Goal: Check status: Check status

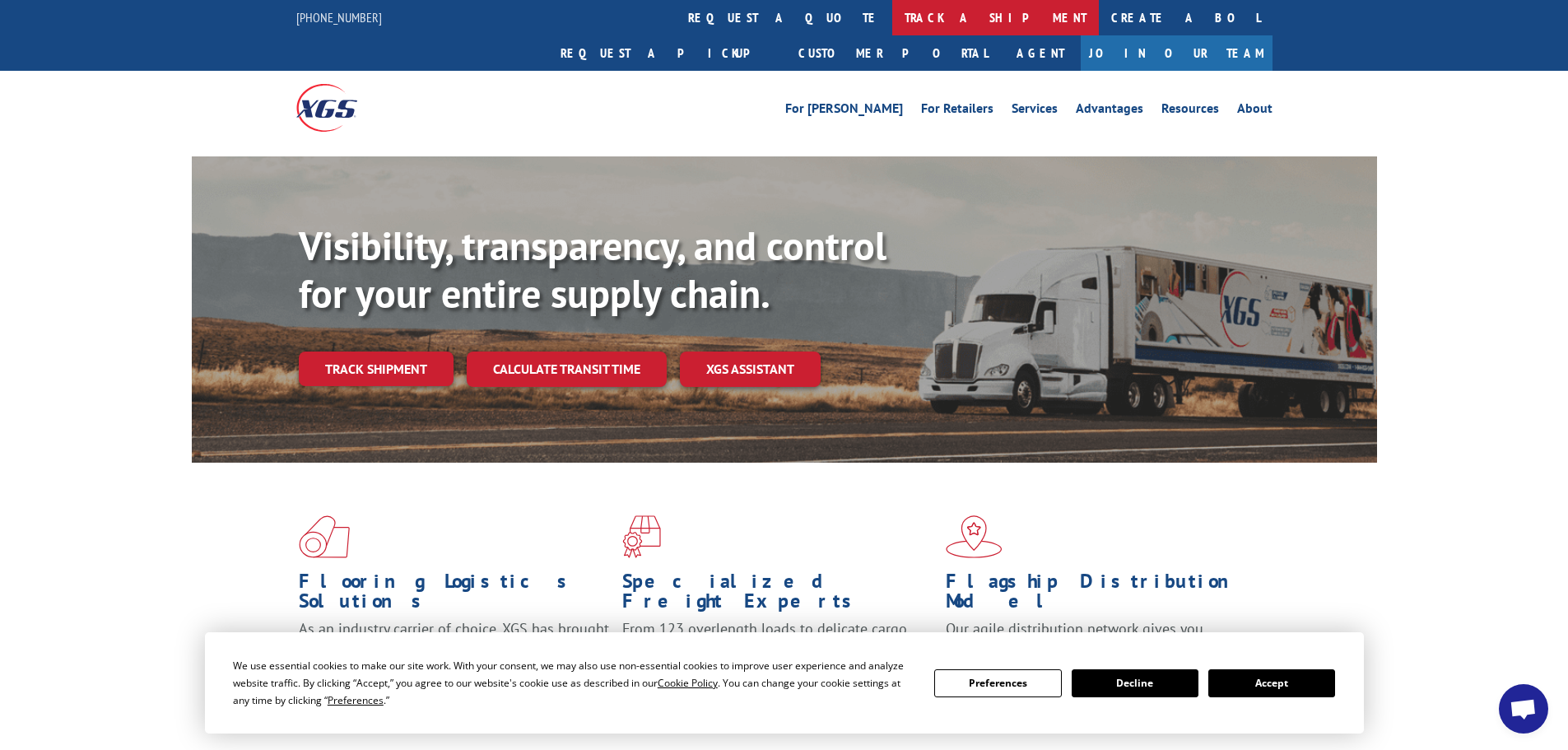
click at [893, 16] on link "track a shipment" at bounding box center [996, 17] width 206 height 35
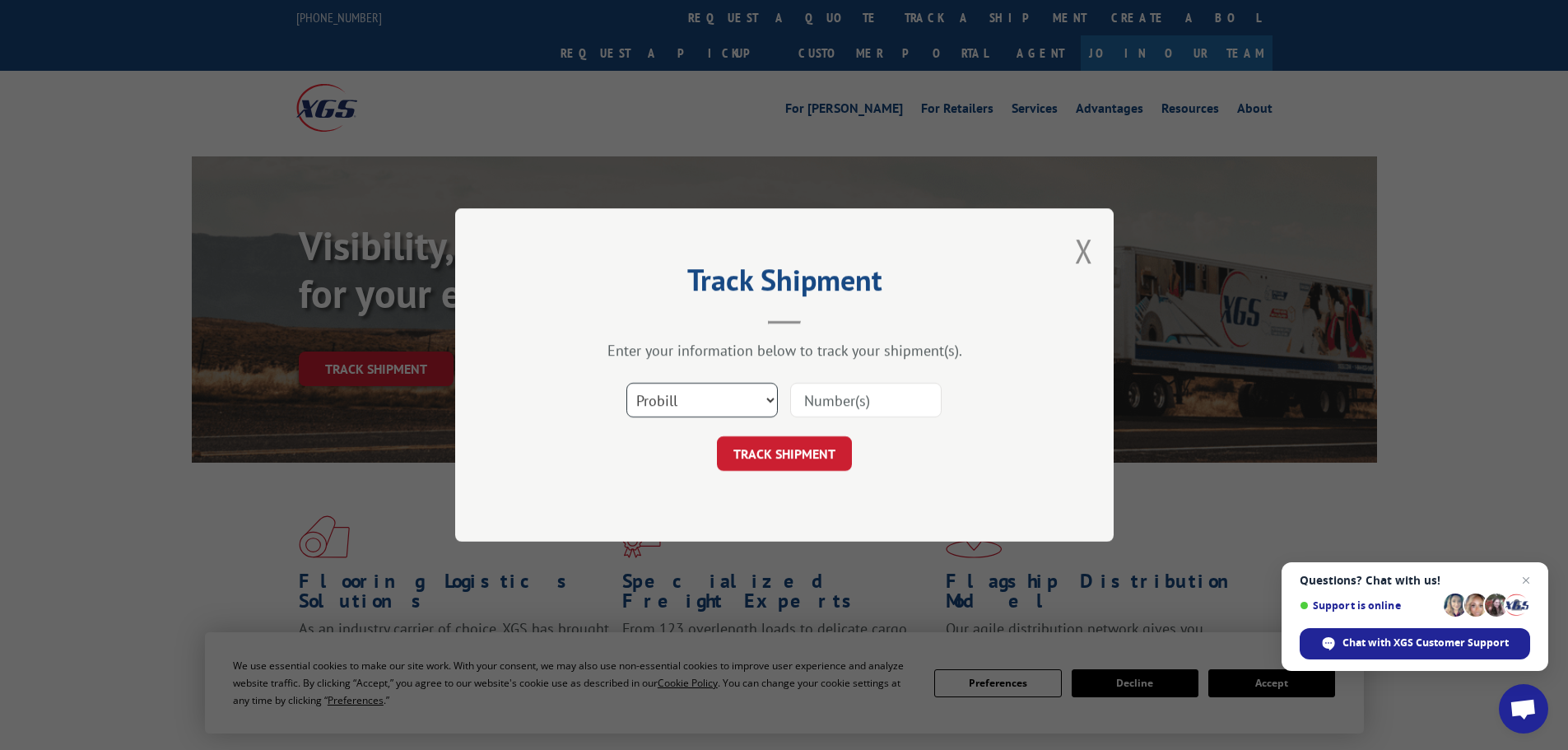
click at [671, 399] on select "Select category... Probill BOL PO" at bounding box center [702, 400] width 151 height 35
select select "bol"
click at [626, 383] on select "Select category... Probill BOL PO" at bounding box center [702, 400] width 151 height 35
drag, startPoint x: 844, startPoint y: 405, endPoint x: 838, endPoint y: 396, distance: 10.8
click at [844, 404] on input at bounding box center [866, 400] width 151 height 35
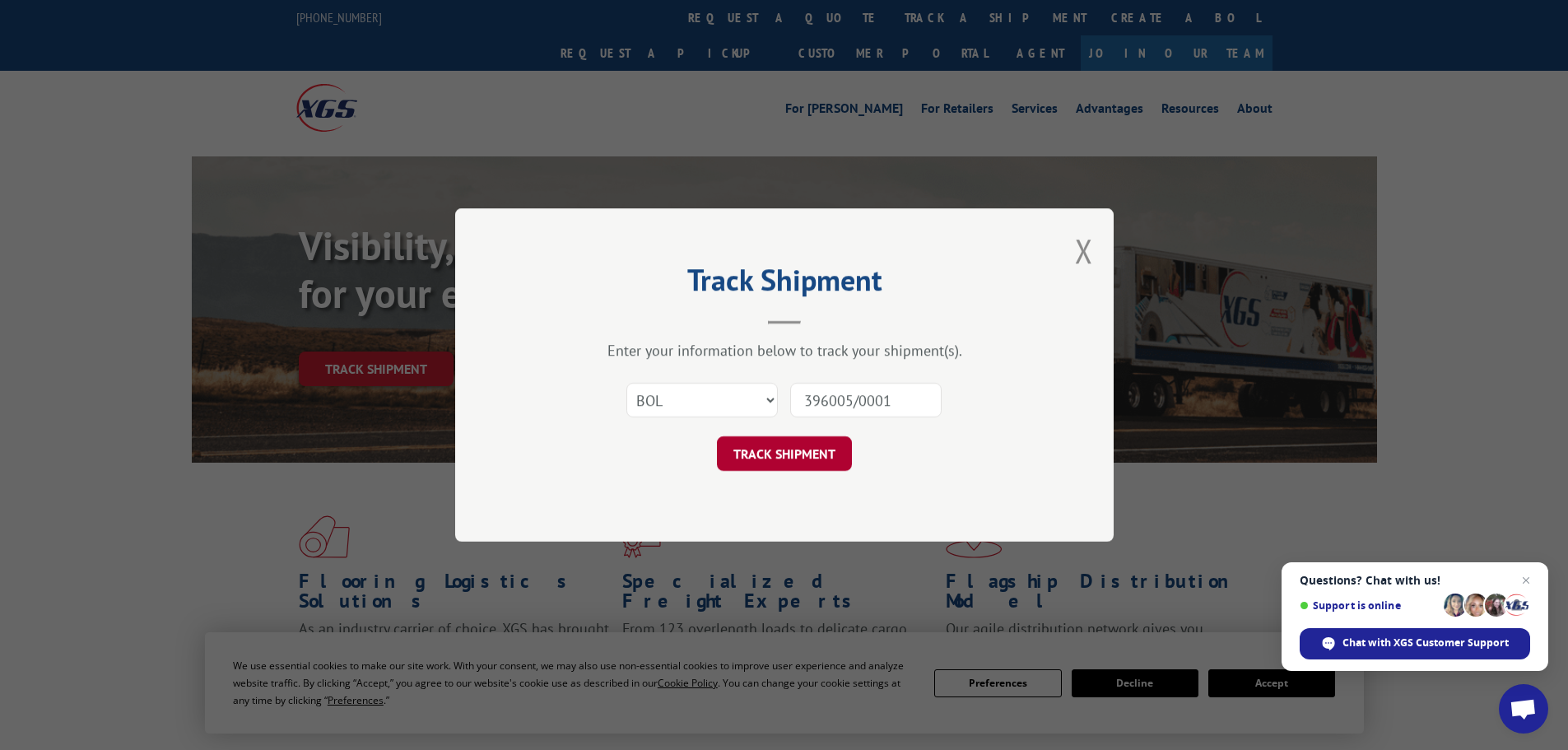
type input "396005/0001"
click at [798, 448] on button "TRACK SHIPMENT" at bounding box center [784, 453] width 135 height 35
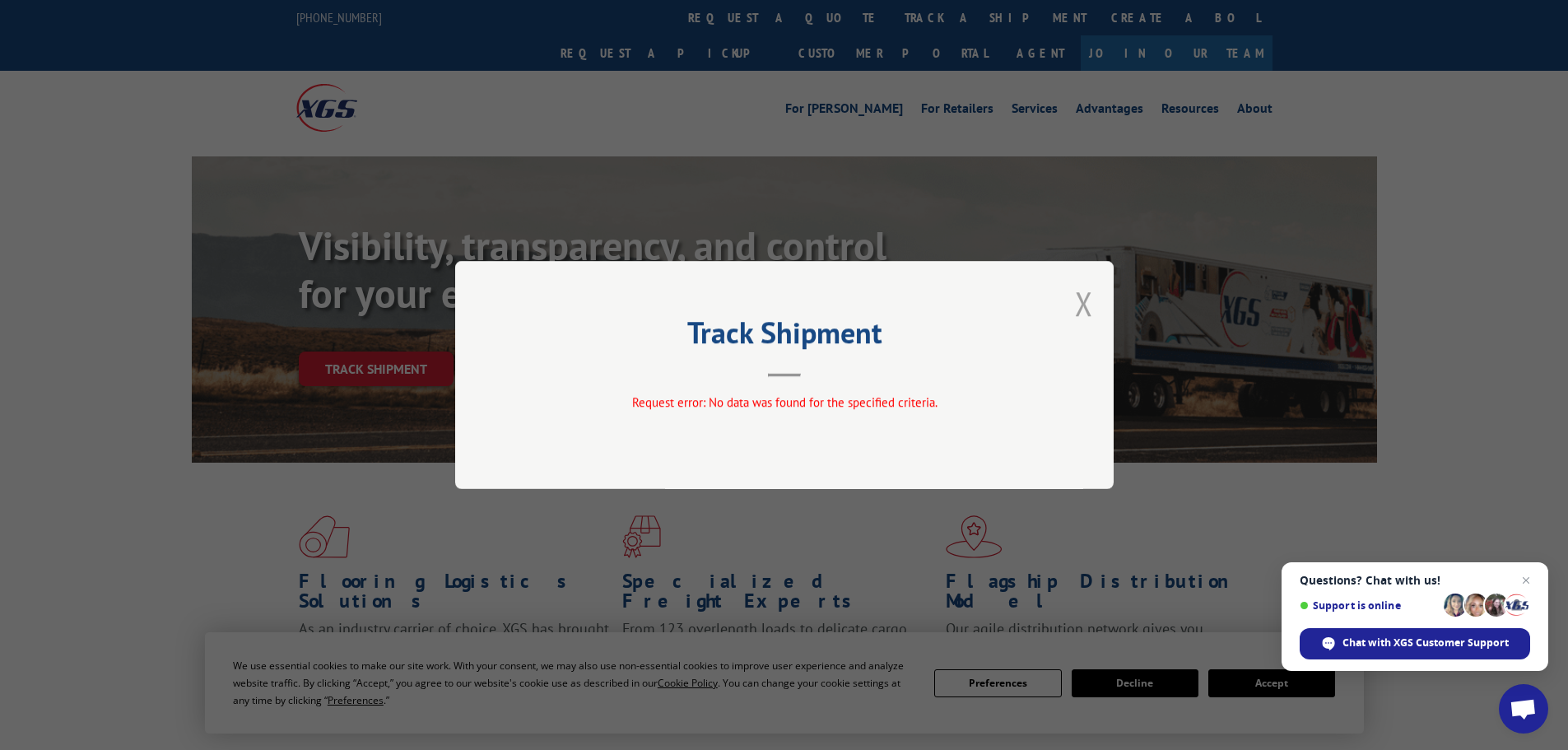
click at [1089, 305] on button "Close modal" at bounding box center [1084, 304] width 18 height 44
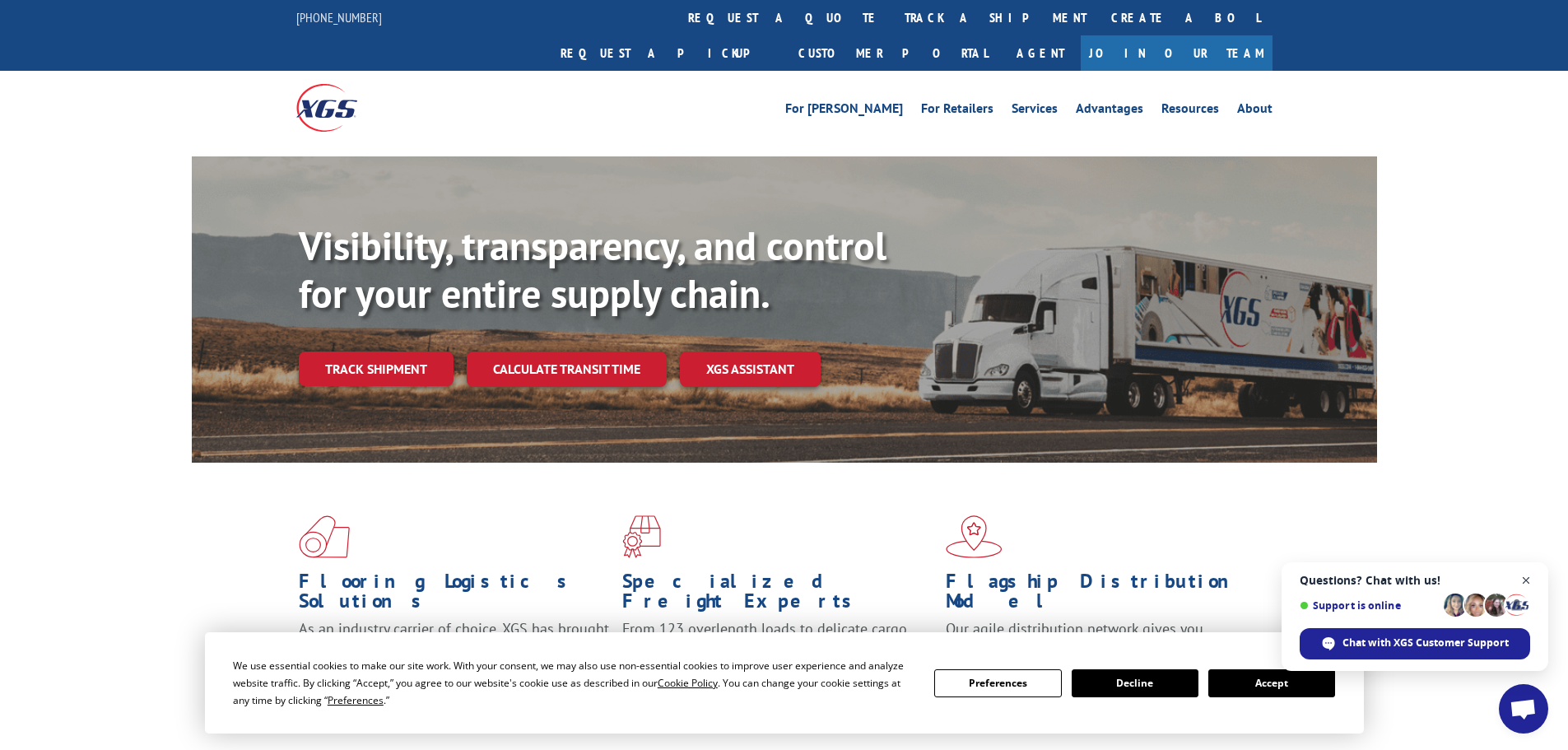
click at [1525, 583] on span "Close chat" at bounding box center [1526, 581] width 21 height 21
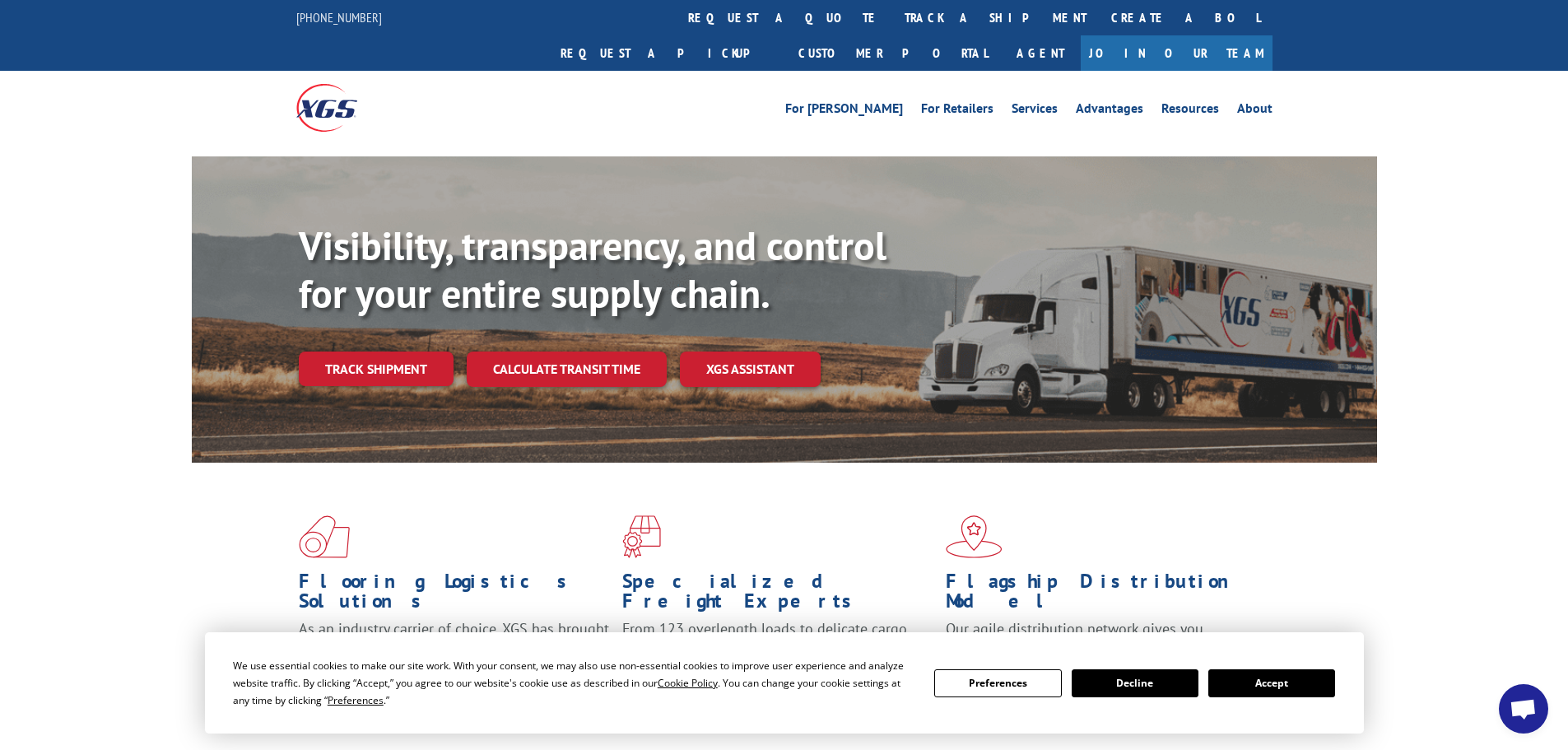
click at [404, 352] on link "Track shipment" at bounding box center [376, 369] width 155 height 35
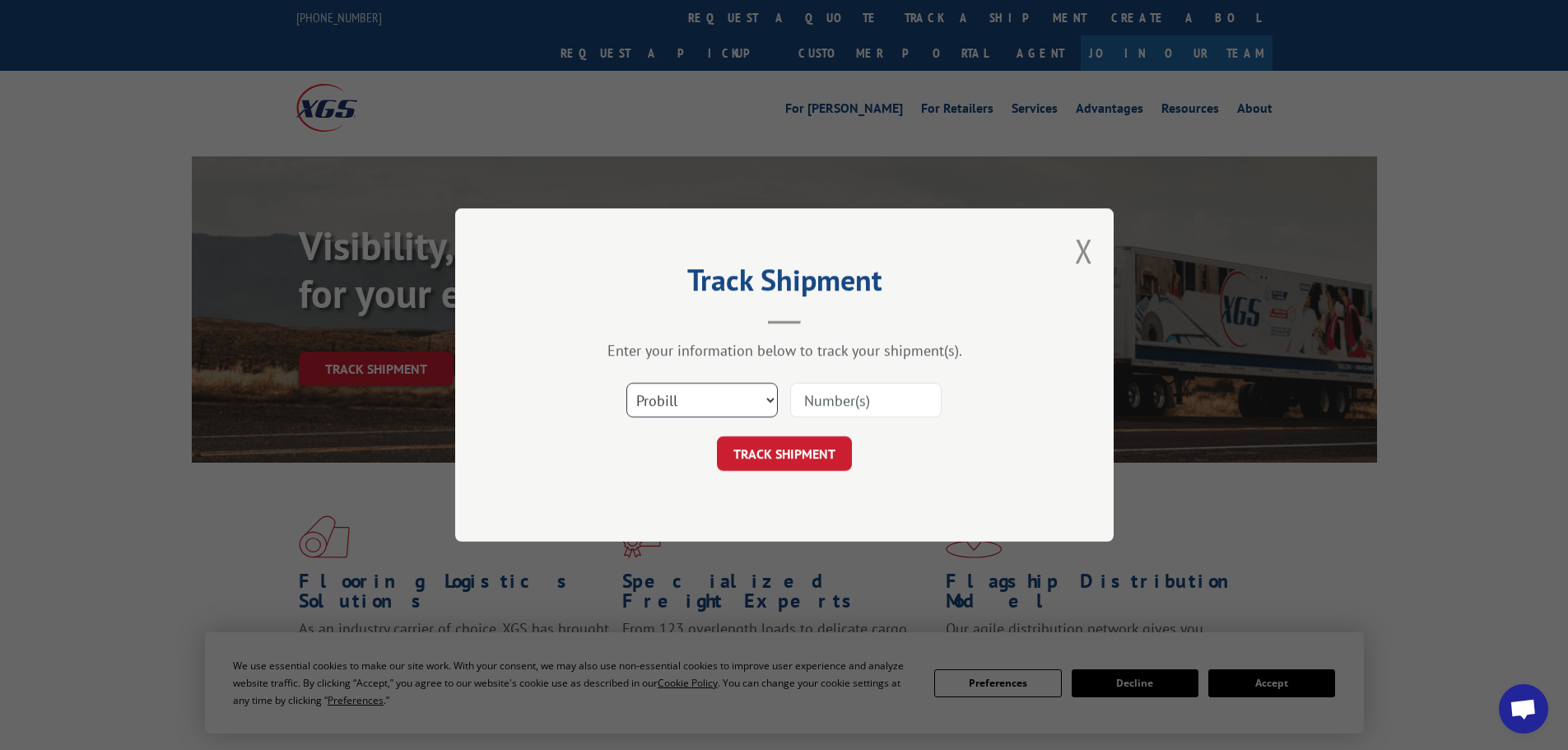
click at [691, 405] on select "Select category... Probill BOL PO" at bounding box center [702, 400] width 151 height 35
select select "bol"
click at [626, 383] on select "Select category... Probill BOL PO" at bounding box center [702, 400] width 151 height 35
drag, startPoint x: 822, startPoint y: 405, endPoint x: 813, endPoint y: 397, distance: 12.0
click at [820, 405] on input at bounding box center [866, 400] width 151 height 35
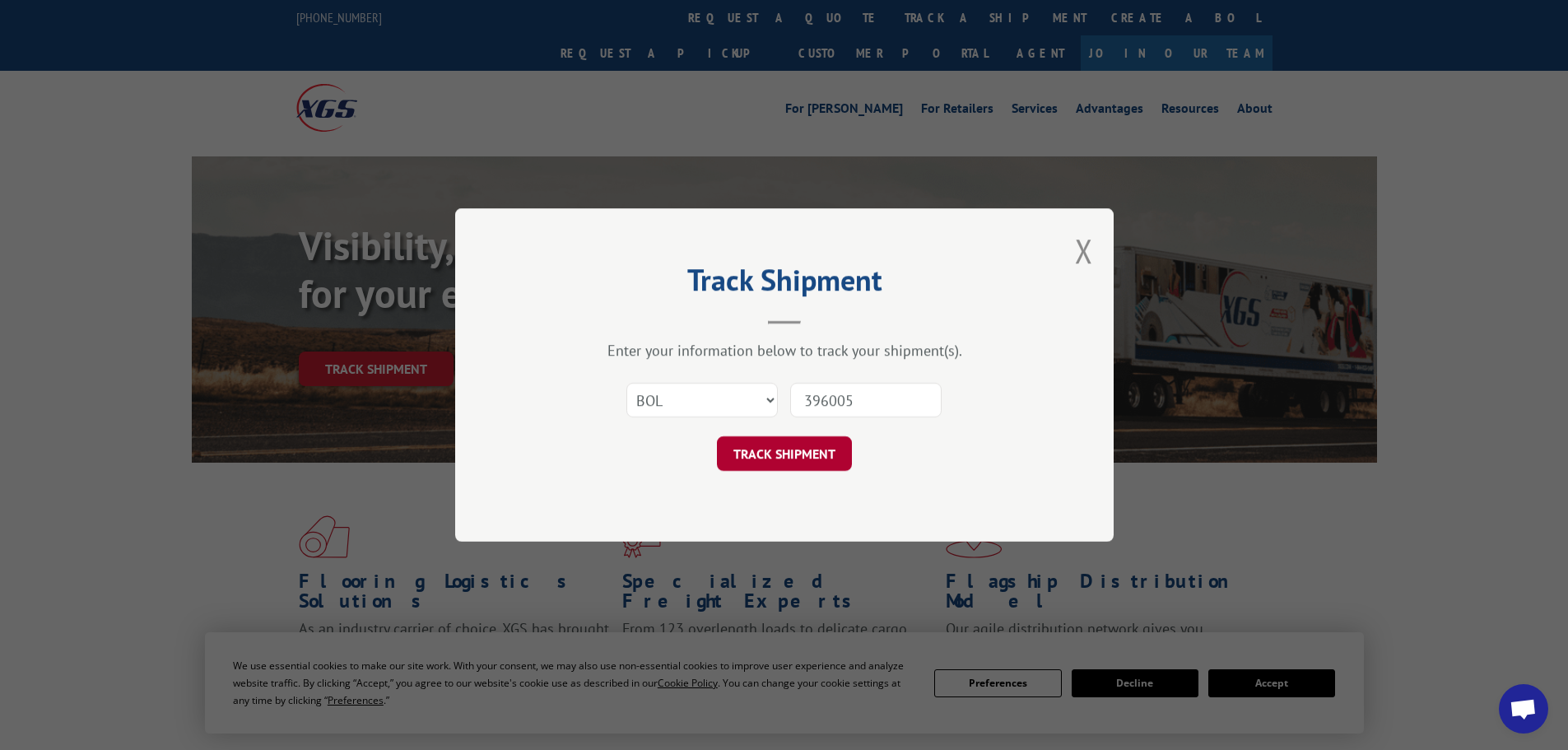
type input "396005"
click at [780, 445] on button "TRACK SHIPMENT" at bounding box center [784, 453] width 135 height 35
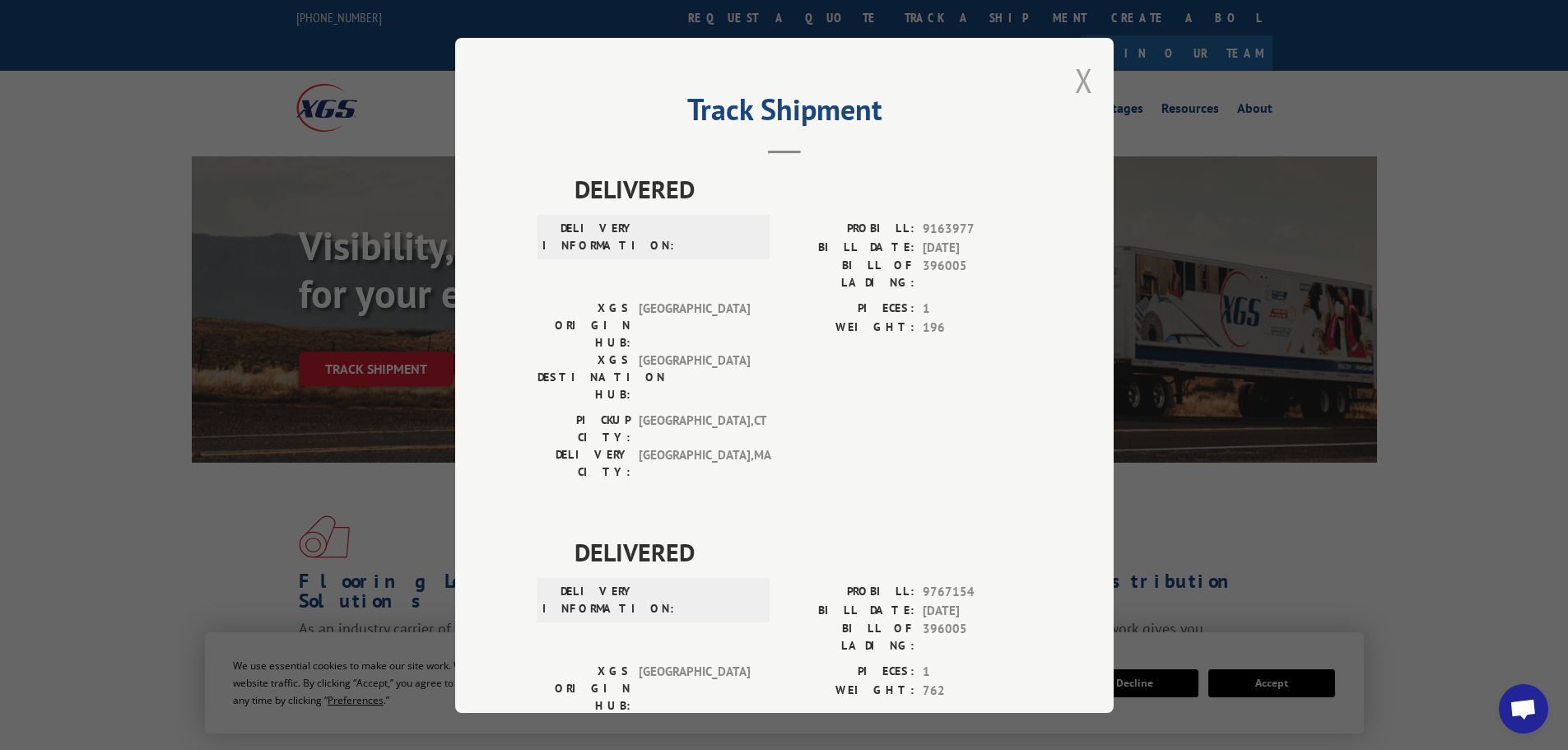
click at [1080, 82] on button "Close modal" at bounding box center [1084, 80] width 18 height 44
